Goal: Entertainment & Leisure: Browse casually

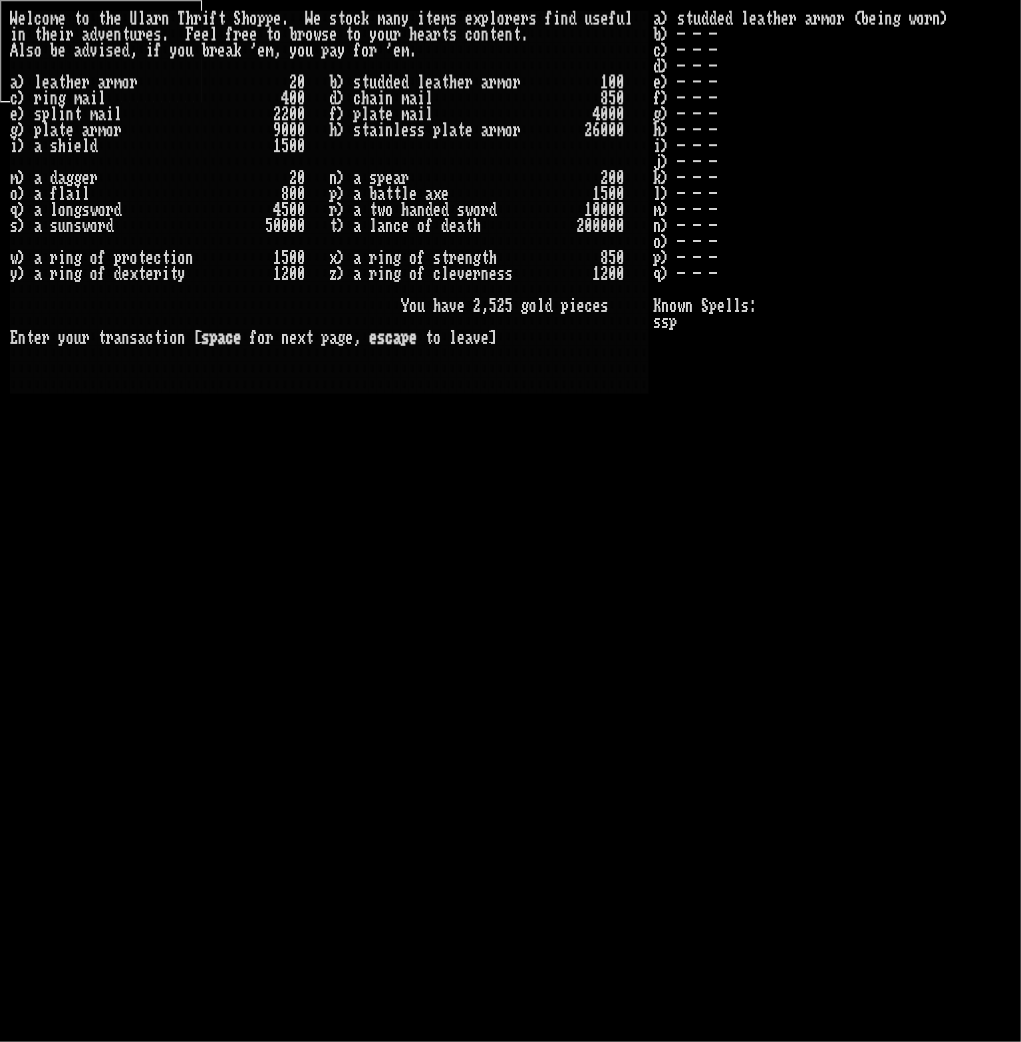
click at [930, 365] on stats "a) studded leather armor (being worn) b) - - - c) - - - d) - - - e) - - - f) - …" at bounding box center [831, 500] width 357 height 979
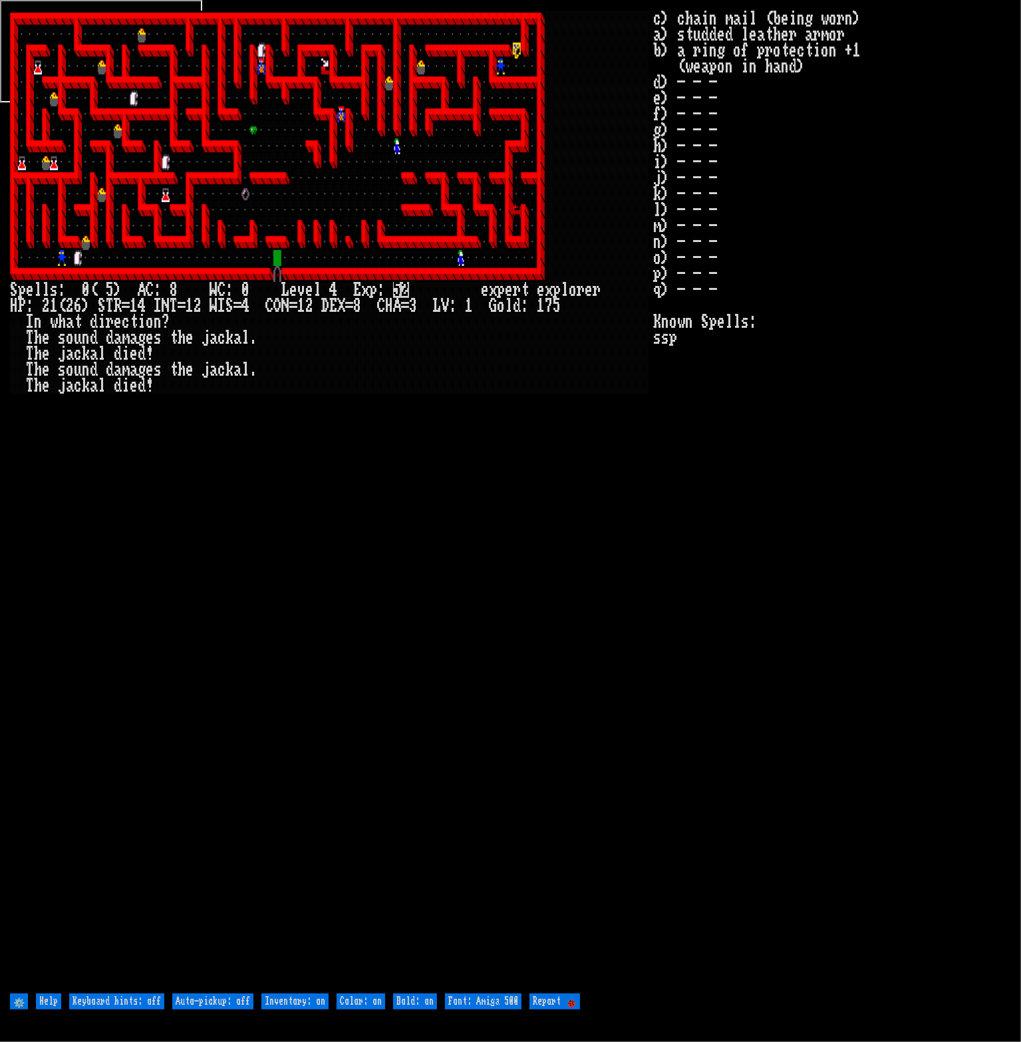
click at [343, 275] on div at bounding box center [341, 274] width 8 height 16
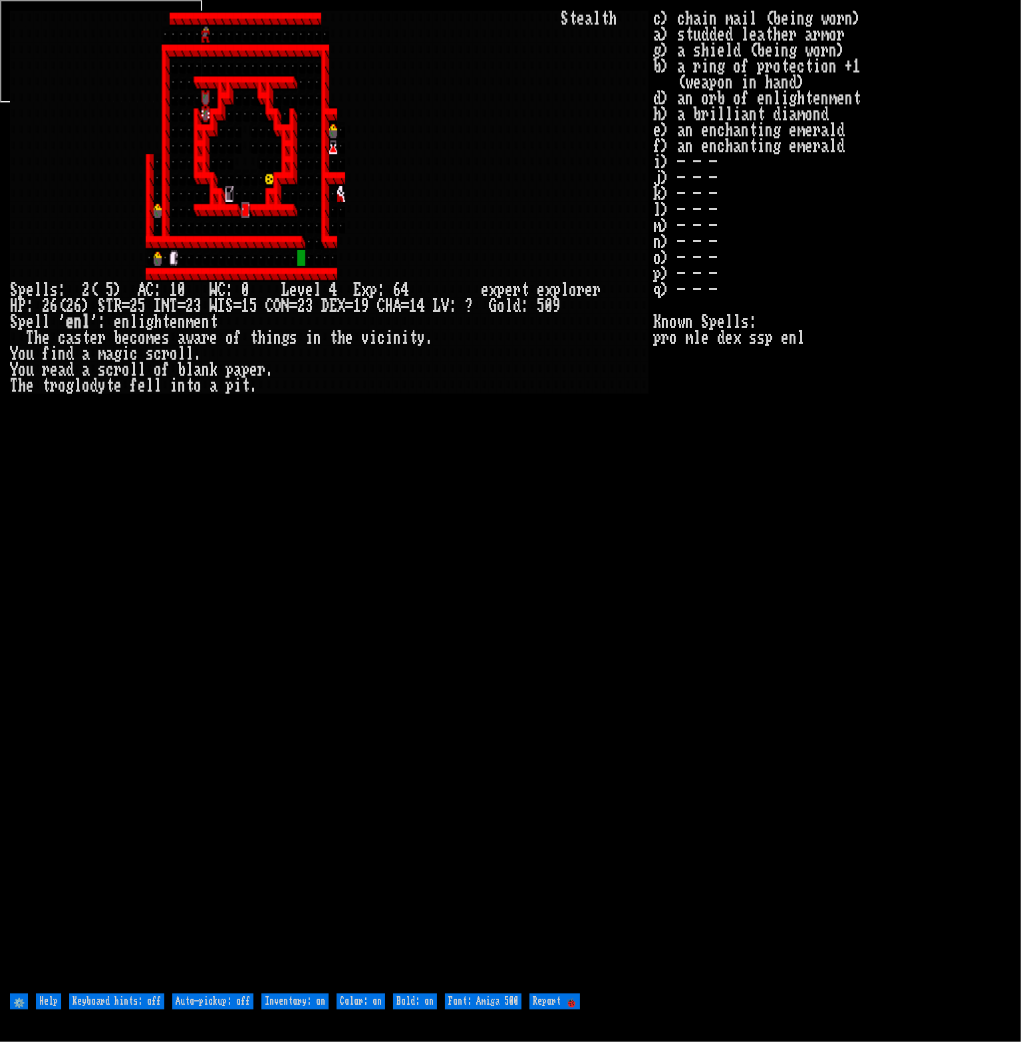
click at [320, 267] on div at bounding box center [317, 274] width 8 height 16
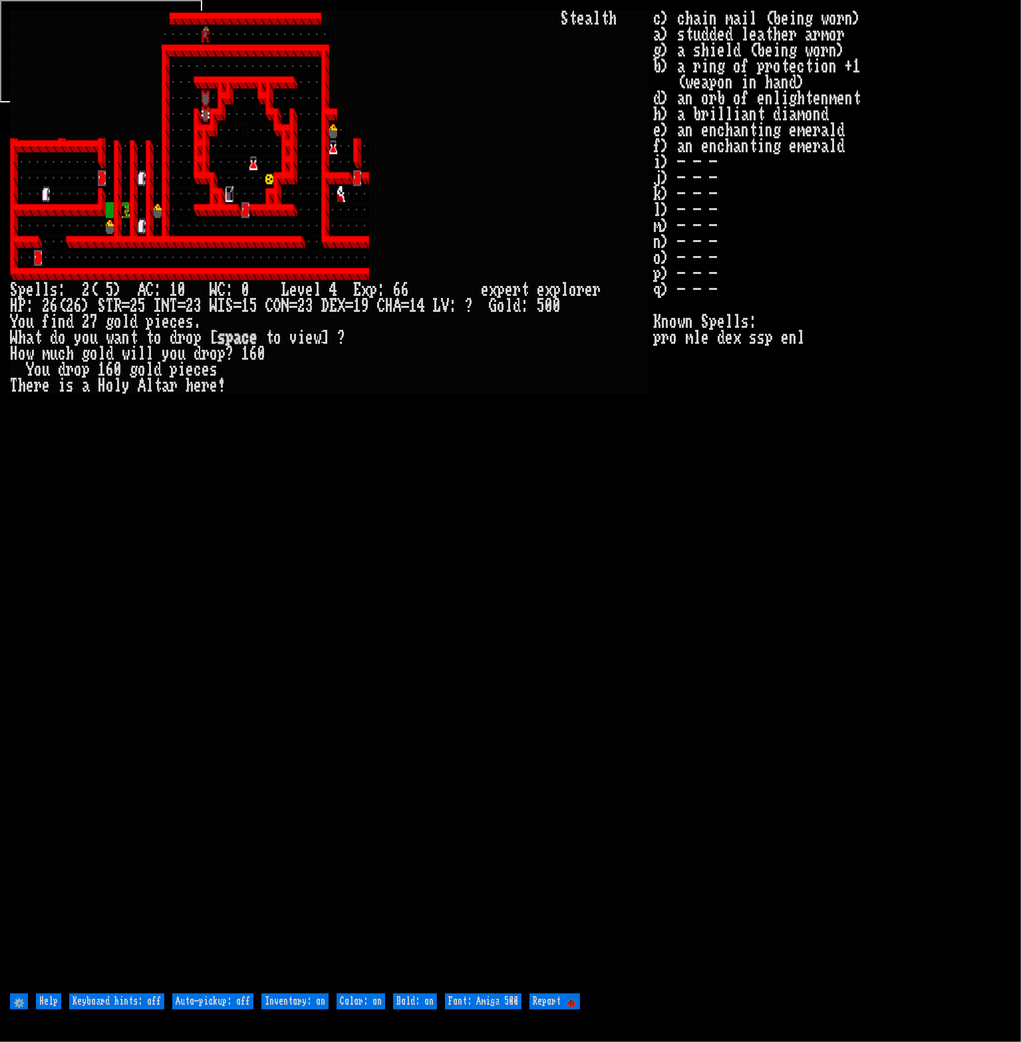
click at [272, 242] on div at bounding box center [269, 242] width 8 height 16
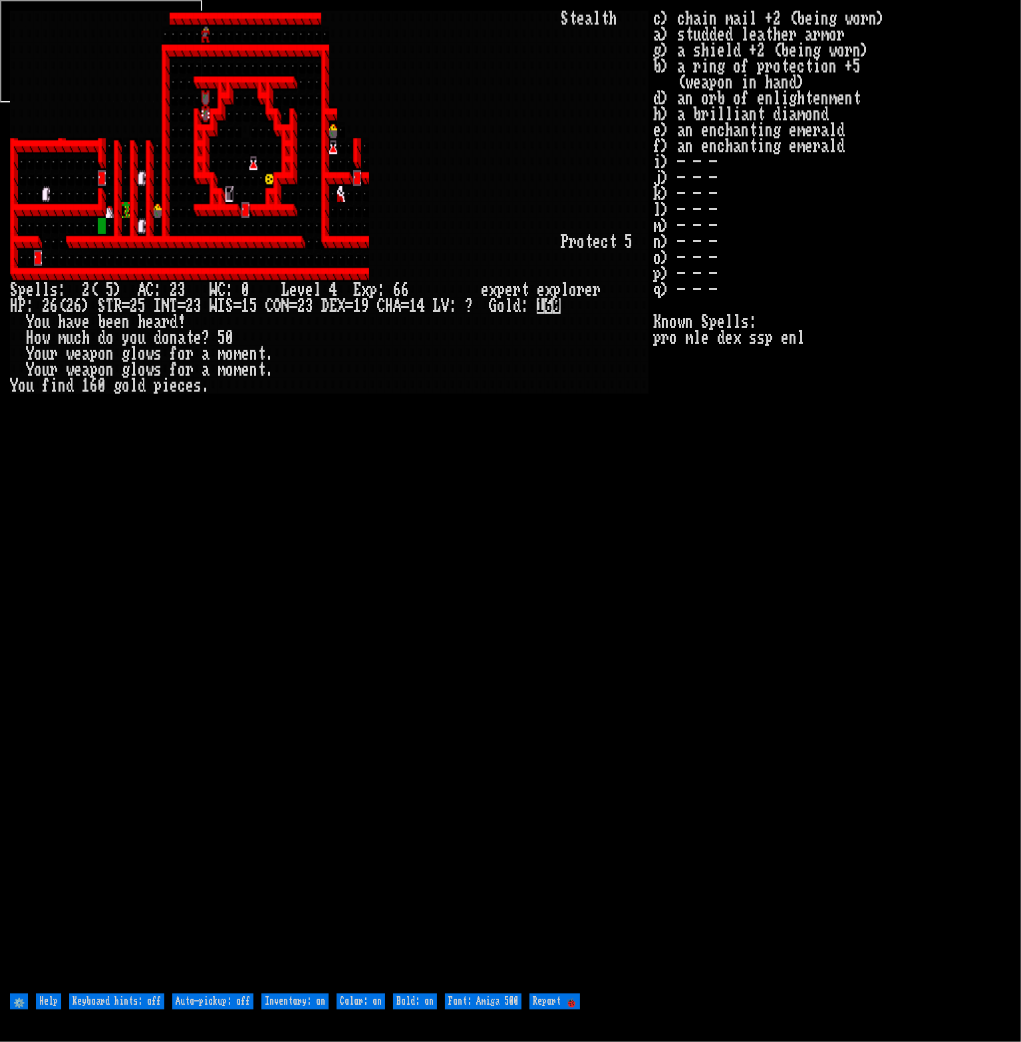
click at [321, 494] on larn "S t e a l t h" at bounding box center [331, 500] width 643 height 979
click at [374, 221] on div at bounding box center [373, 226] width 8 height 16
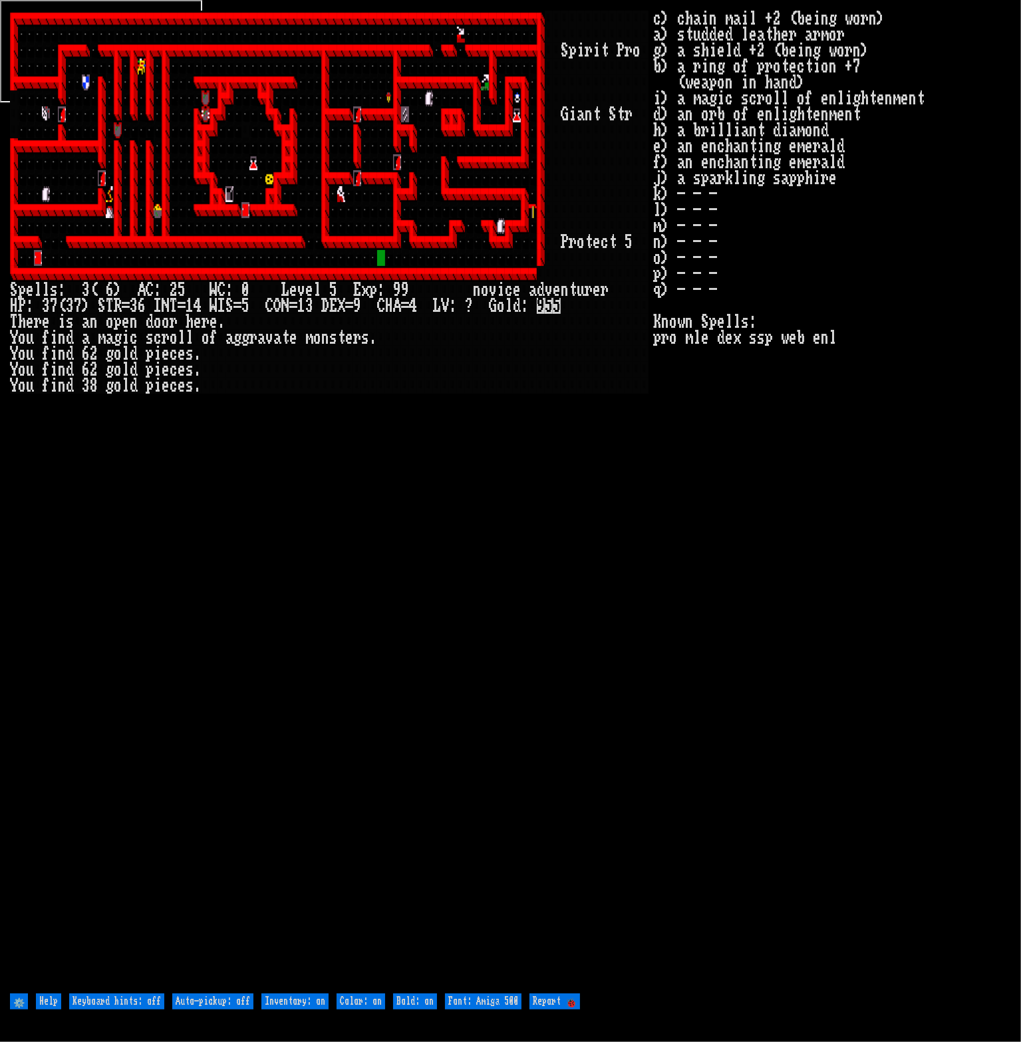
click at [365, 238] on div at bounding box center [365, 242] width 8 height 16
